Goal: Information Seeking & Learning: Find contact information

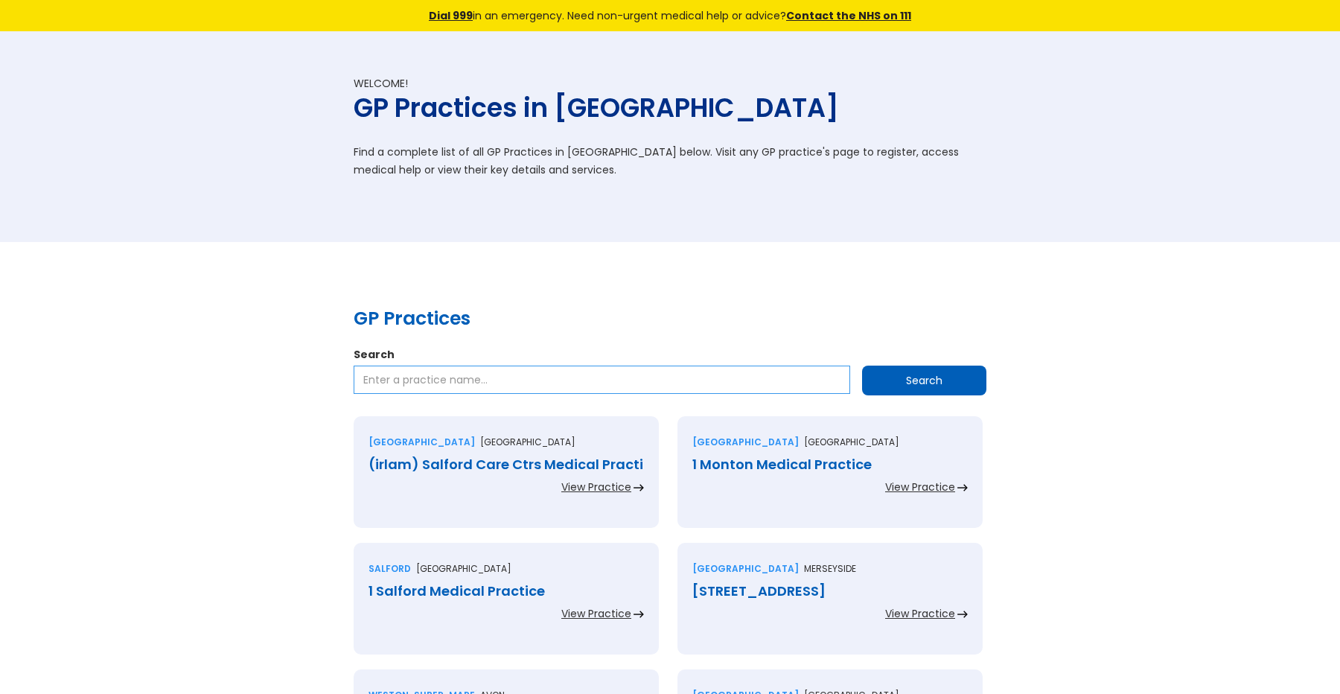
click at [622, 378] on input "Search" at bounding box center [602, 380] width 497 height 28
type input "[GEOGRAPHIC_DATA]"
click at [862, 366] on input "Search" at bounding box center [924, 381] width 124 height 30
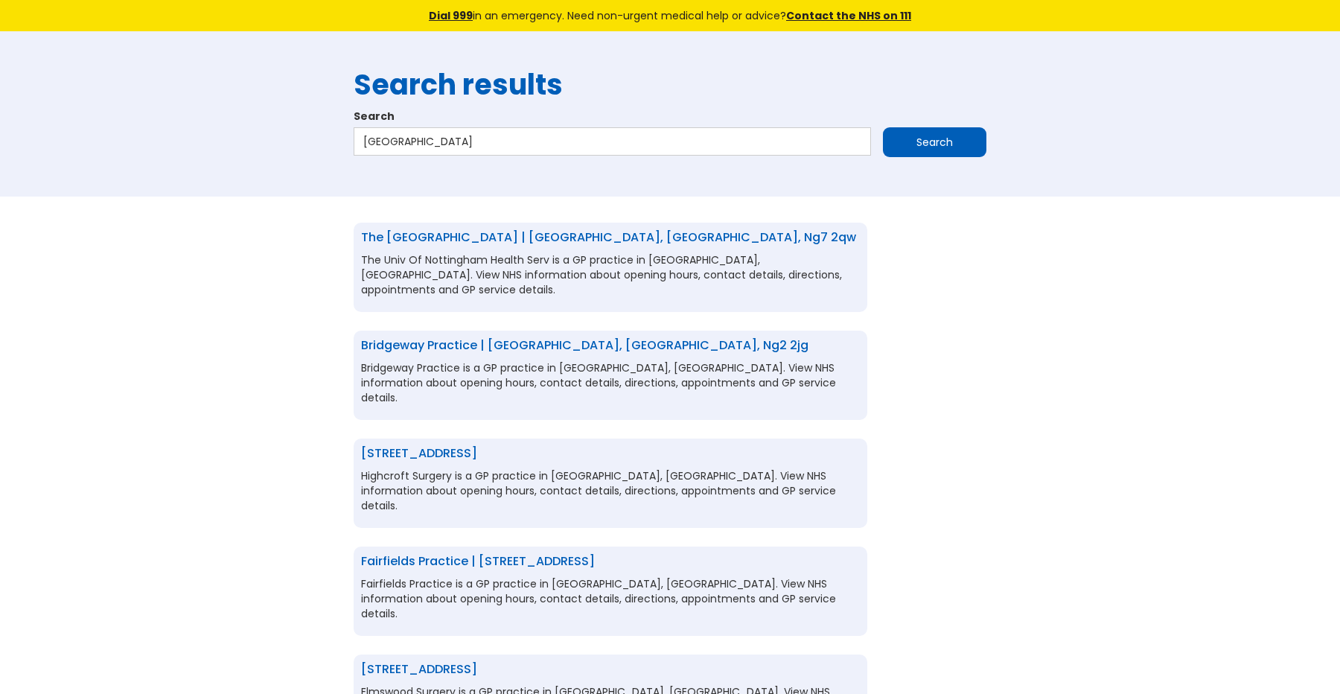
click at [728, 246] on div "The [GEOGRAPHIC_DATA] | [GEOGRAPHIC_DATA], [GEOGRAPHIC_DATA] The Univ Of Nottin…" at bounding box center [611, 267] width 514 height 89
click at [737, 244] on link "The [GEOGRAPHIC_DATA] | [GEOGRAPHIC_DATA], [GEOGRAPHIC_DATA], ng7 2qw" at bounding box center [608, 237] width 495 height 17
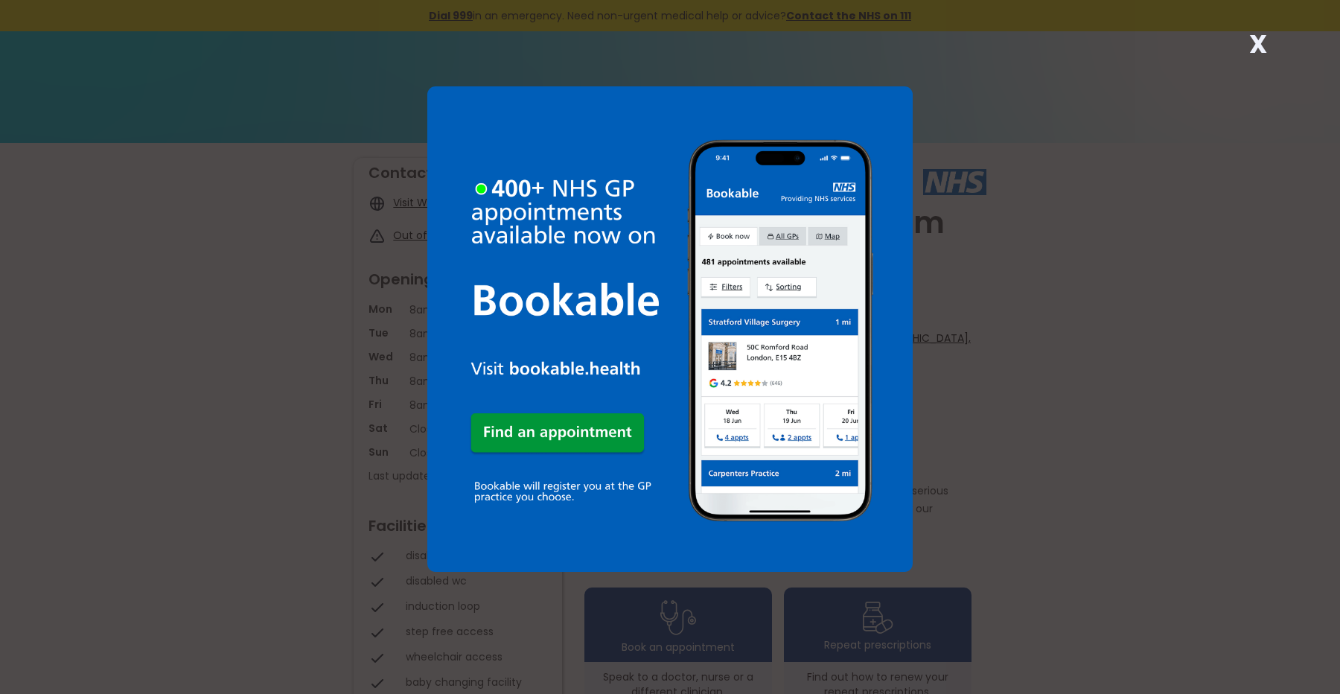
click at [1236, 49] on div "X" at bounding box center [670, 347] width 1340 height 694
click at [1264, 42] on strong "X" at bounding box center [1259, 44] width 18 height 36
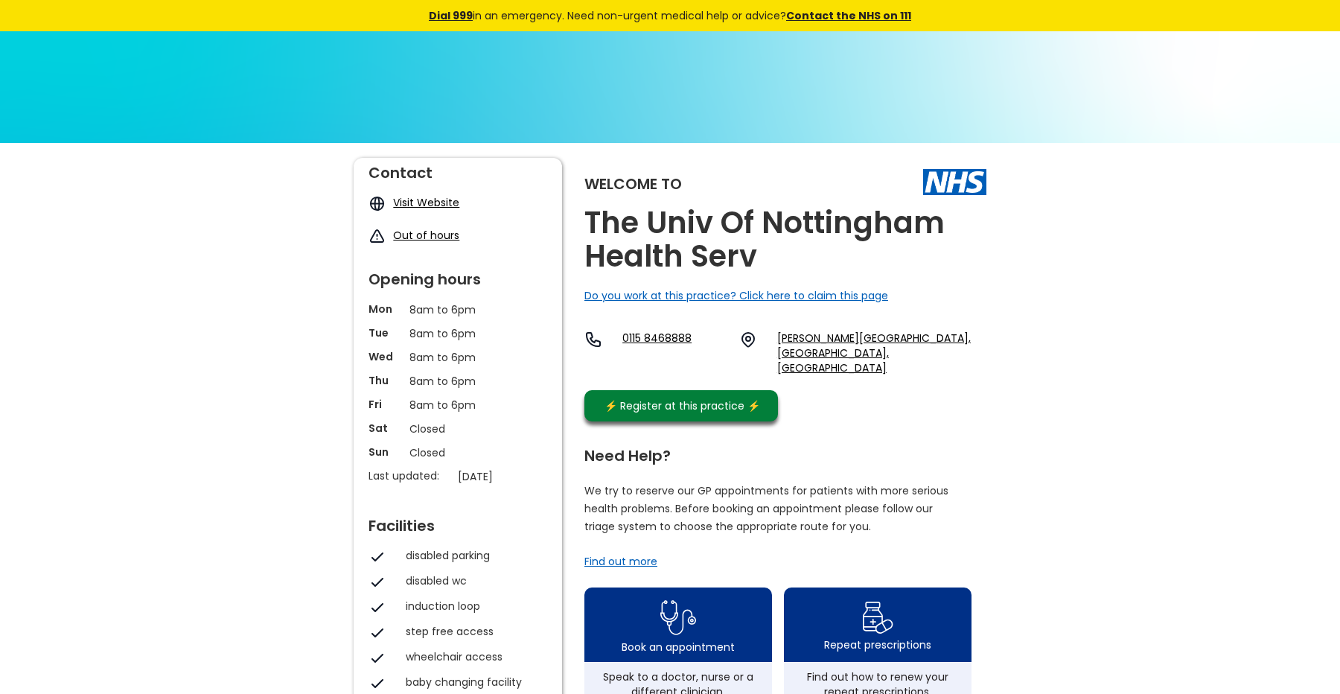
click at [443, 204] on link "Visit Website" at bounding box center [426, 202] width 66 height 15
